Goal: Task Accomplishment & Management: Manage account settings

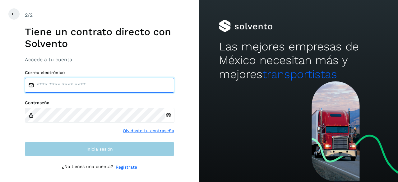
type input "**********"
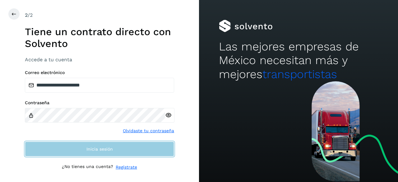
click at [110, 153] on button "Inicia sesión" at bounding box center [99, 149] width 149 height 15
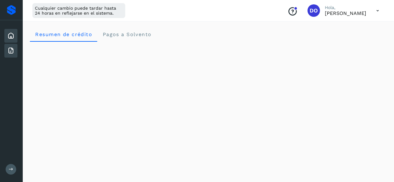
click at [14, 47] on icon at bounding box center [10, 50] width 7 height 7
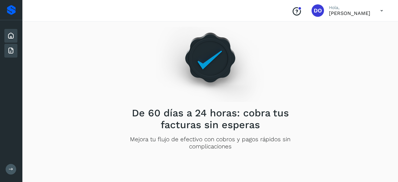
click at [11, 39] on icon at bounding box center [10, 35] width 7 height 7
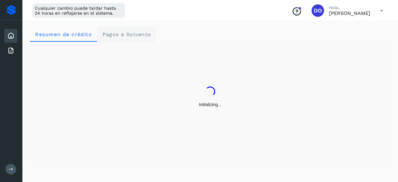
click at [124, 30] on Solvento "Pagos a Solvento" at bounding box center [126, 34] width 59 height 15
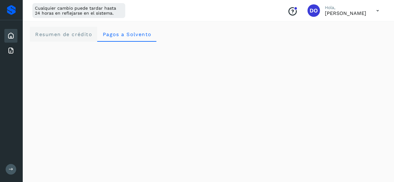
click at [63, 30] on crédito "Resumen de crédito" at bounding box center [63, 34] width 67 height 15
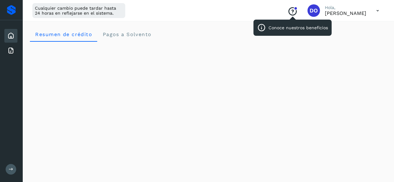
click at [297, 12] on icon "Conoce nuestros beneficios" at bounding box center [292, 12] width 10 height 10
